Goal: Transaction & Acquisition: Purchase product/service

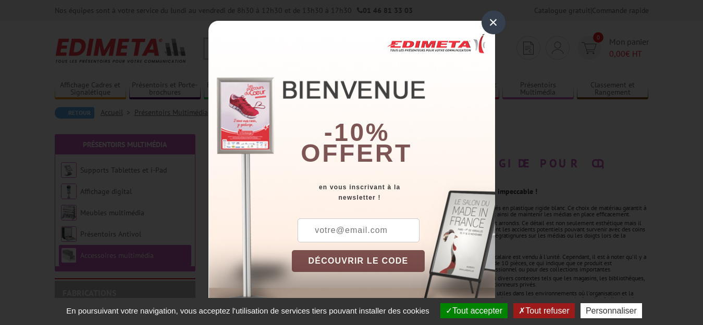
click at [486, 18] on div "×" at bounding box center [493, 22] width 24 height 24
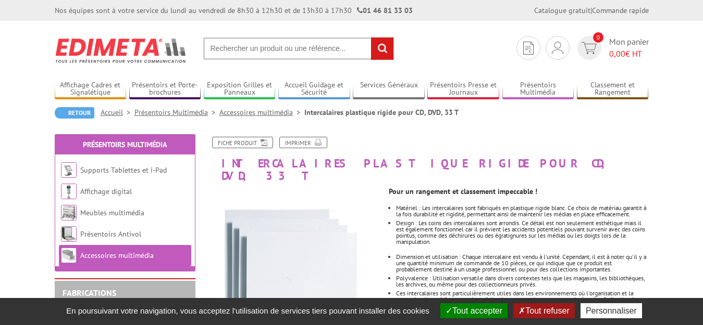
click at [537, 311] on button "Tout refuser" at bounding box center [543, 311] width 61 height 15
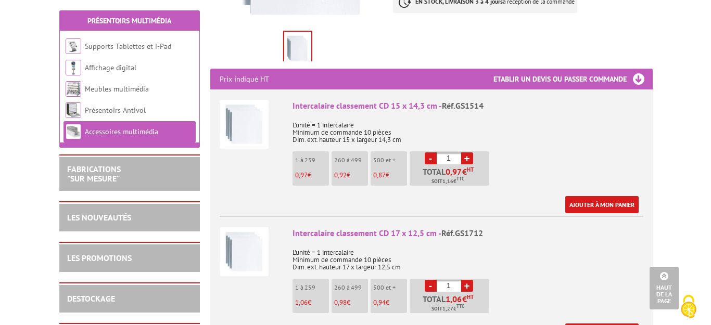
scroll to position [396, 0]
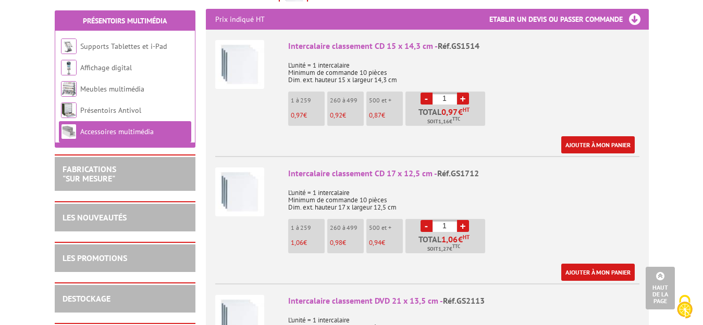
click at [459, 93] on link "+" at bounding box center [463, 99] width 12 height 12
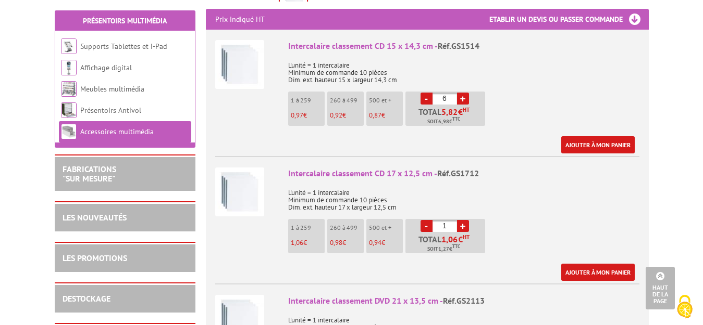
click at [459, 93] on link "+" at bounding box center [463, 99] width 12 height 12
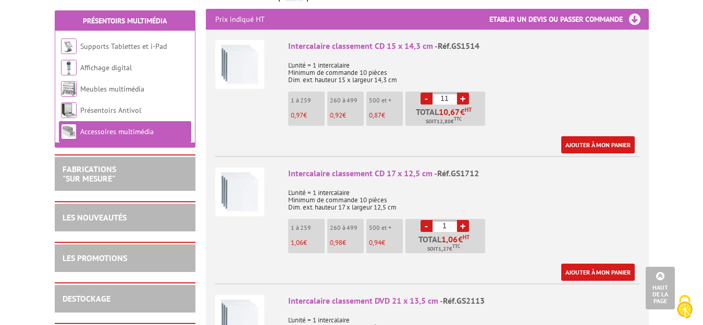
click at [459, 93] on link "+" at bounding box center [463, 99] width 12 height 12
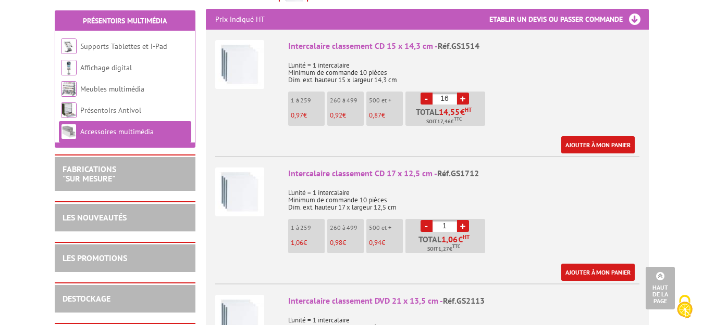
click at [459, 93] on link "+" at bounding box center [463, 99] width 12 height 12
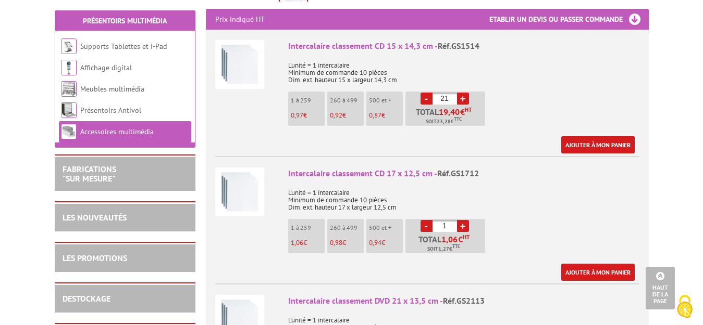
click at [459, 93] on link "+" at bounding box center [463, 99] width 12 height 12
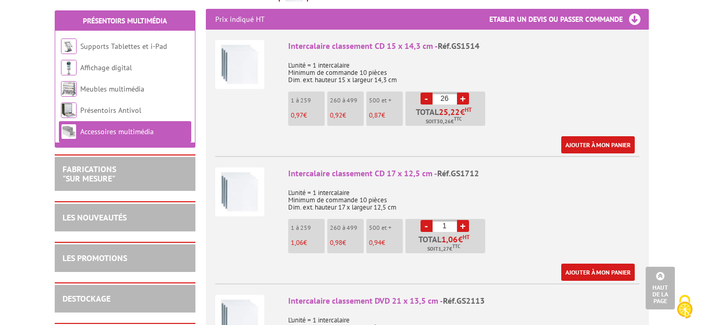
click at [459, 93] on link "+" at bounding box center [463, 99] width 12 height 12
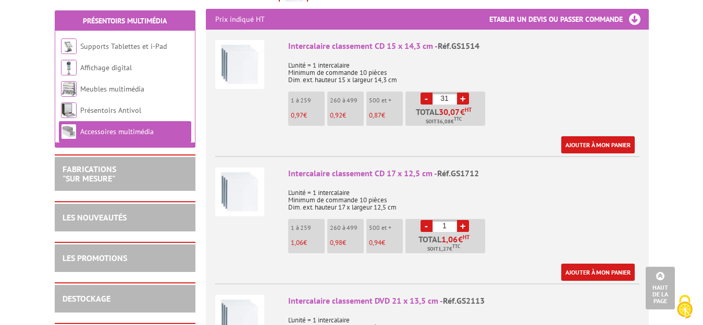
click at [459, 93] on link "+" at bounding box center [463, 99] width 12 height 12
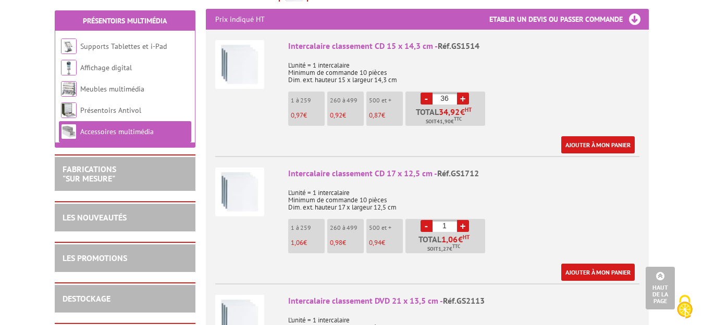
click at [459, 93] on link "+" at bounding box center [463, 99] width 12 height 12
click at [423, 93] on link "-" at bounding box center [426, 99] width 12 height 12
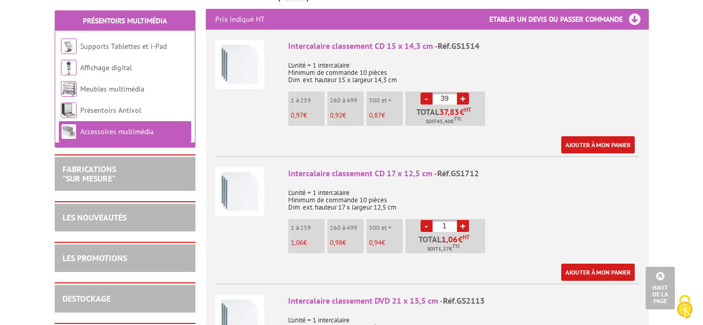
click at [423, 93] on link "-" at bounding box center [426, 99] width 12 height 12
type input "35"
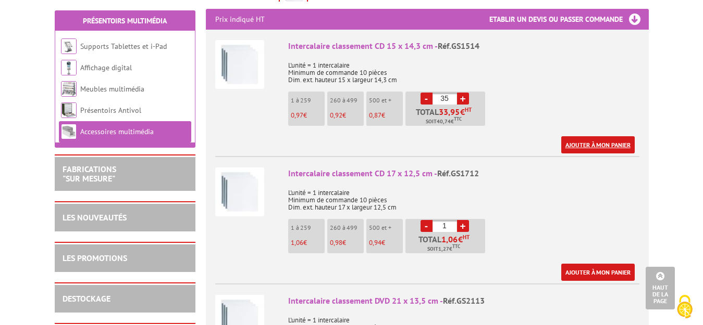
click at [595, 136] on link "Ajouter à mon panier" at bounding box center [597, 144] width 73 height 17
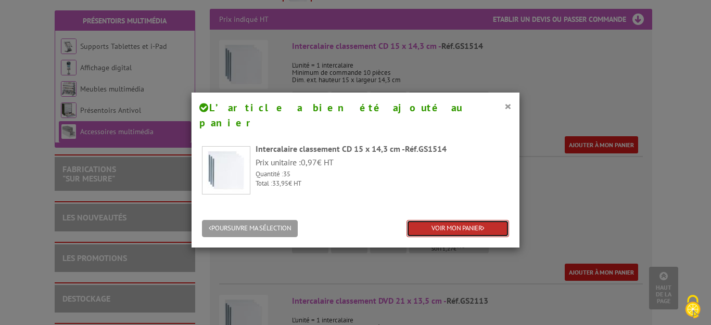
click at [436, 220] on link "VOIR MON PANIER" at bounding box center [458, 228] width 103 height 17
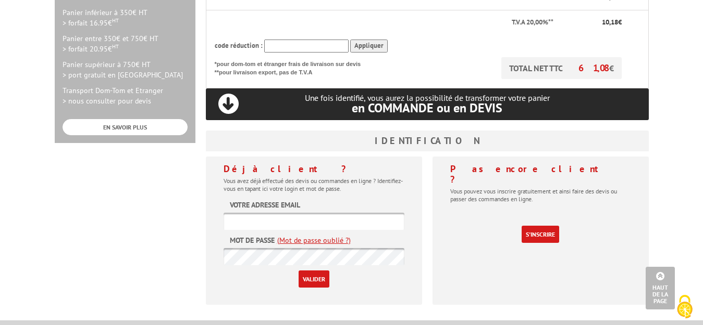
scroll to position [354, 0]
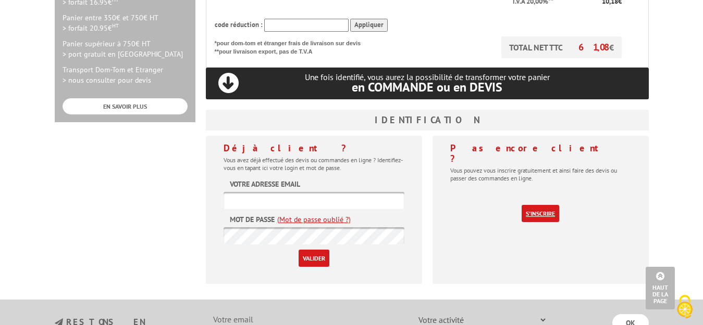
click at [546, 205] on link "S'inscrire" at bounding box center [539, 213] width 37 height 17
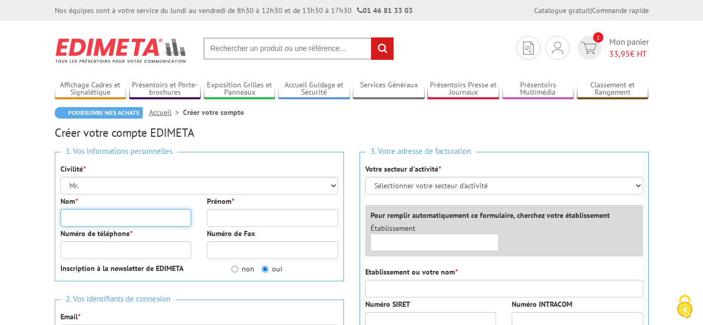
click at [127, 219] on input "Nom *" at bounding box center [125, 218] width 131 height 18
type input "togna"
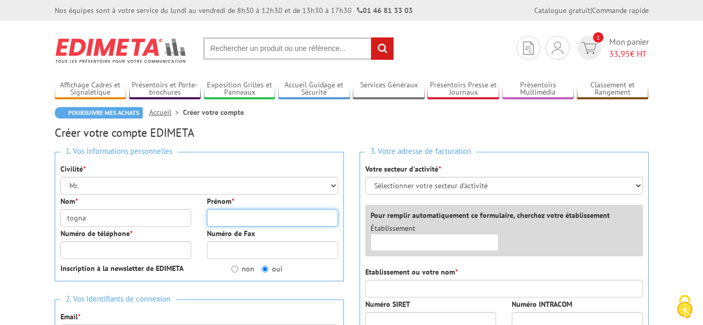
type input "[DEMOGRAPHIC_DATA]"
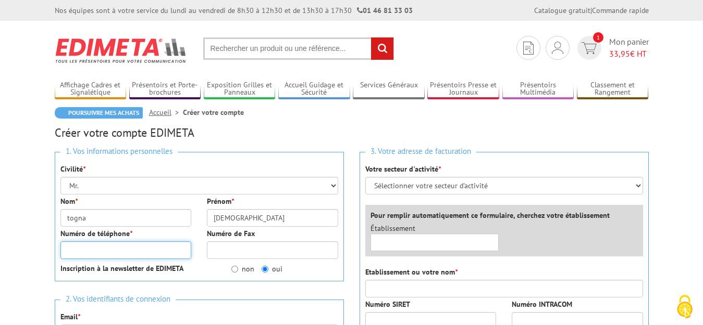
type input "0641974284"
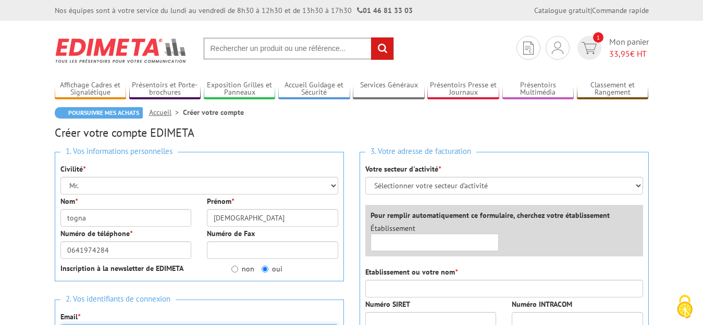
type input "christiantogna83136@gmail.com"
type input "[STREET_ADDRESS][PERSON_NAME]"
type input "83136"
type input "GAREOULT"
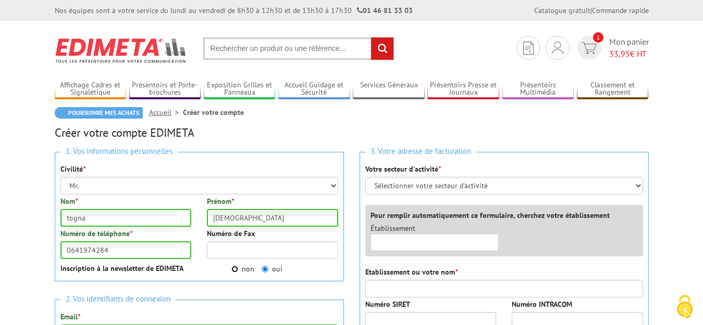
click at [235, 272] on input "non" at bounding box center [234, 269] width 7 height 7
radio input "true"
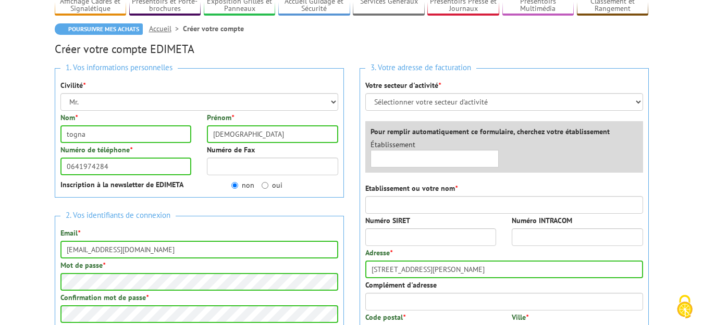
scroll to position [83, 0]
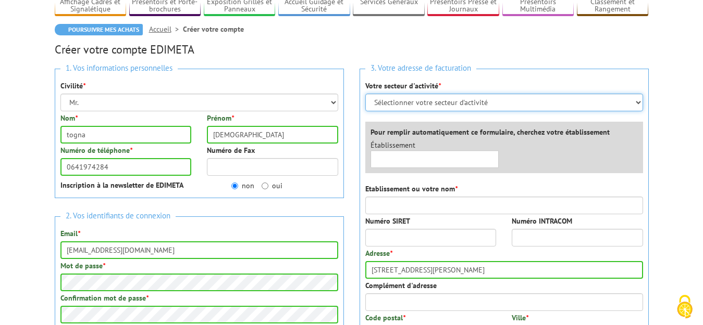
click at [637, 101] on select "Sélectionner votre secteur d'activité Administrations et collectivités Magasins…" at bounding box center [504, 103] width 278 height 18
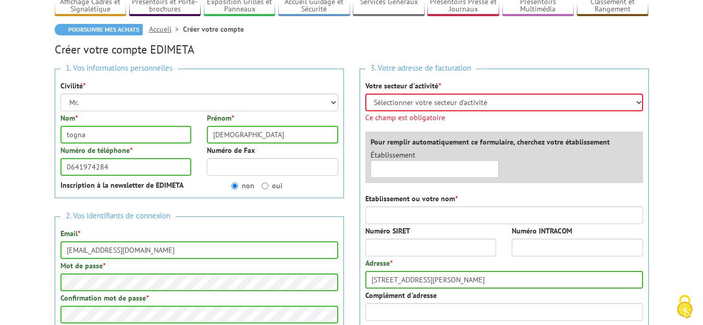
click at [647, 44] on h2 "Créer votre compte EDIMETA" at bounding box center [352, 49] width 594 height 12
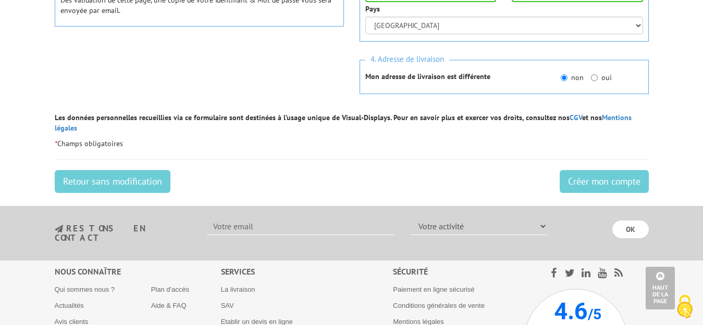
scroll to position [437, 0]
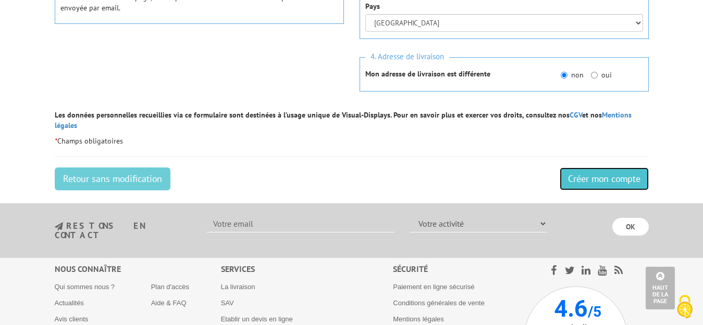
click at [597, 168] on input "Créer mon compte" at bounding box center [603, 179] width 89 height 23
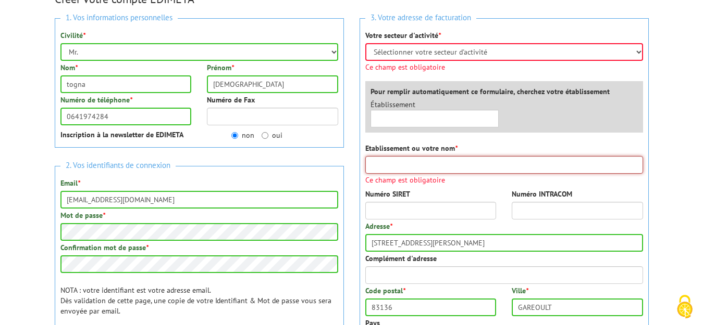
click at [488, 169] on input "Etablissement ou votre nom *" at bounding box center [504, 165] width 278 height 18
type input "togna"
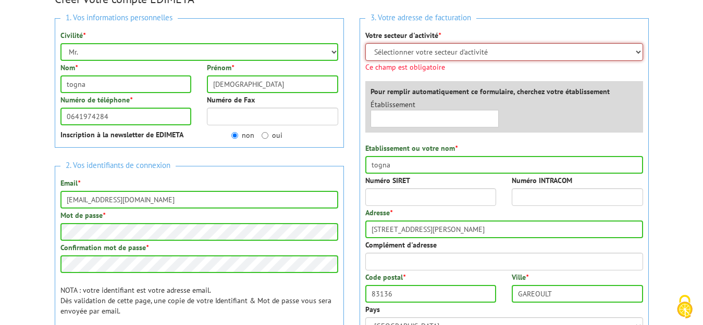
click at [639, 50] on select "Sélectionner votre secteur d'activité Administrations et collectivités Magasins…" at bounding box center [504, 52] width 278 height 18
select select "878"
click at [365, 43] on select "Sélectionner votre secteur d'activité Administrations et collectivités Magasins…" at bounding box center [504, 52] width 278 height 18
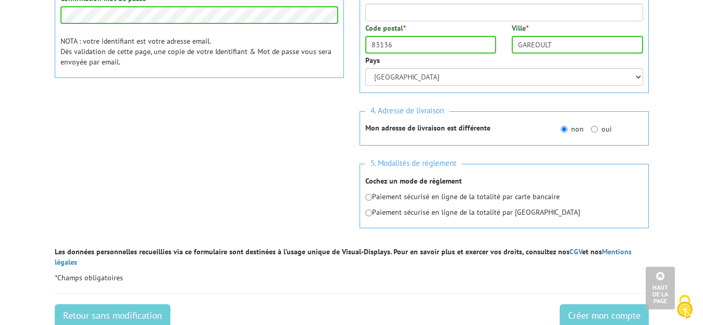
scroll to position [384, 0]
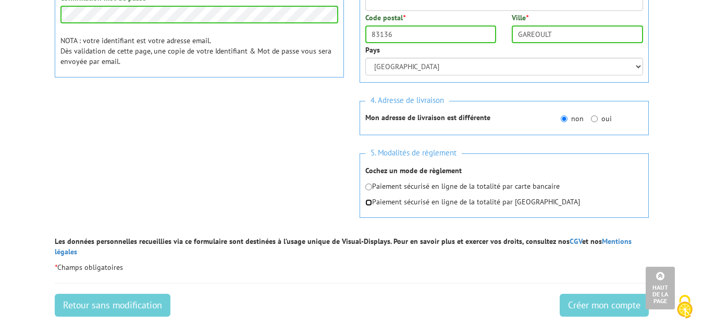
click at [369, 204] on input "radio" at bounding box center [368, 202] width 7 height 7
radio input "true"
click at [606, 294] on input "Créer mon compte" at bounding box center [603, 305] width 89 height 23
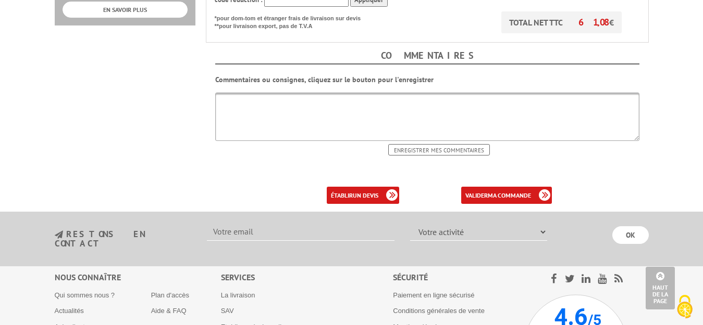
scroll to position [458, 0]
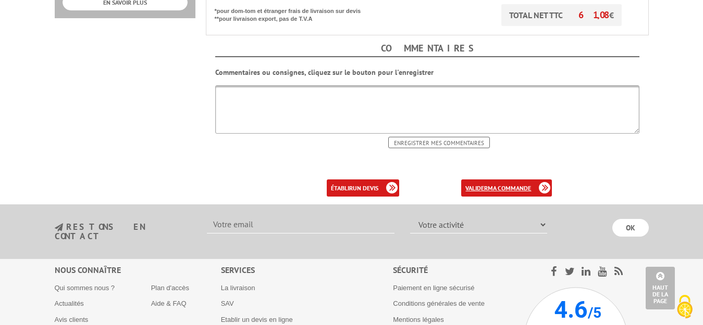
click at [495, 184] on b "ma commande" at bounding box center [508, 188] width 43 height 8
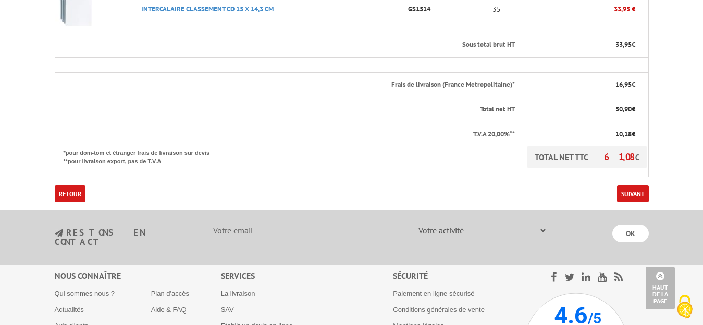
scroll to position [333, 0]
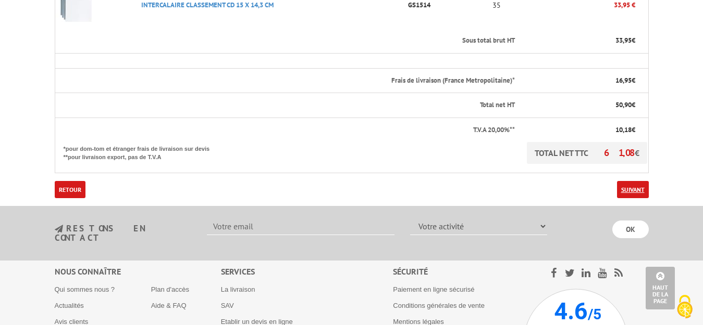
click at [630, 181] on link "Suivant" at bounding box center [633, 189] width 32 height 17
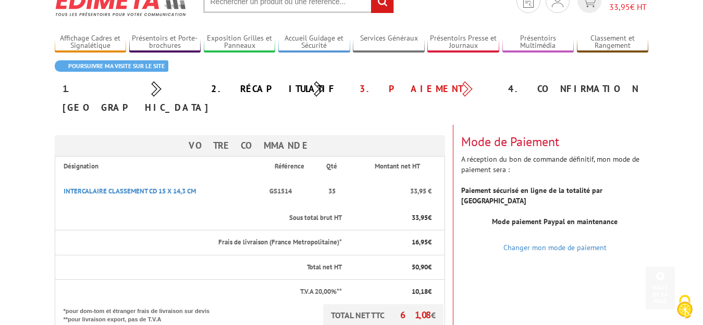
scroll to position [29, 0]
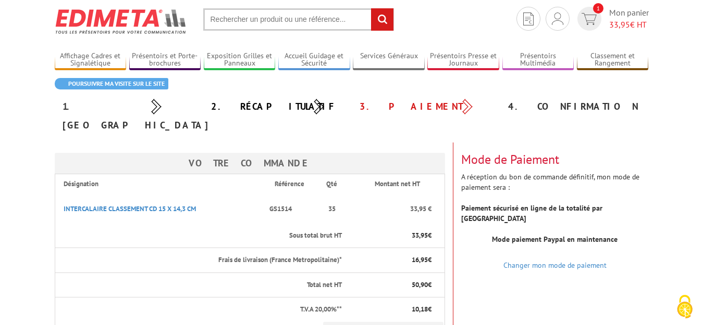
click at [575, 204] on strong "Paiement sécurisé en ligne de la totalité par [GEOGRAPHIC_DATA]" at bounding box center [531, 214] width 141 height 20
click at [529, 261] on link "Changer mon mode de paiement" at bounding box center [554, 265] width 103 height 9
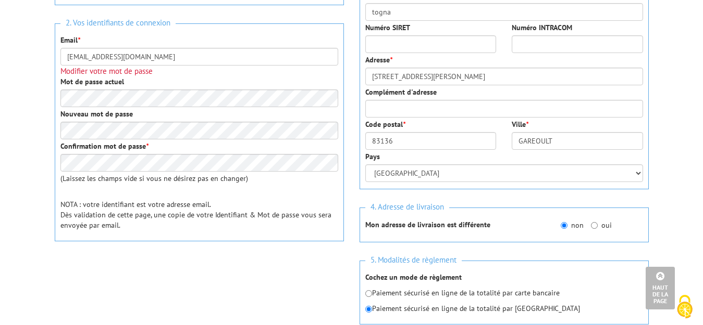
scroll to position [271, 0]
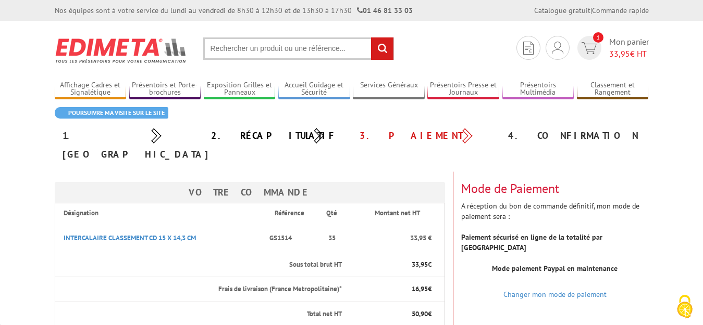
scroll to position [29, 0]
